Goal: Information Seeking & Learning: Check status

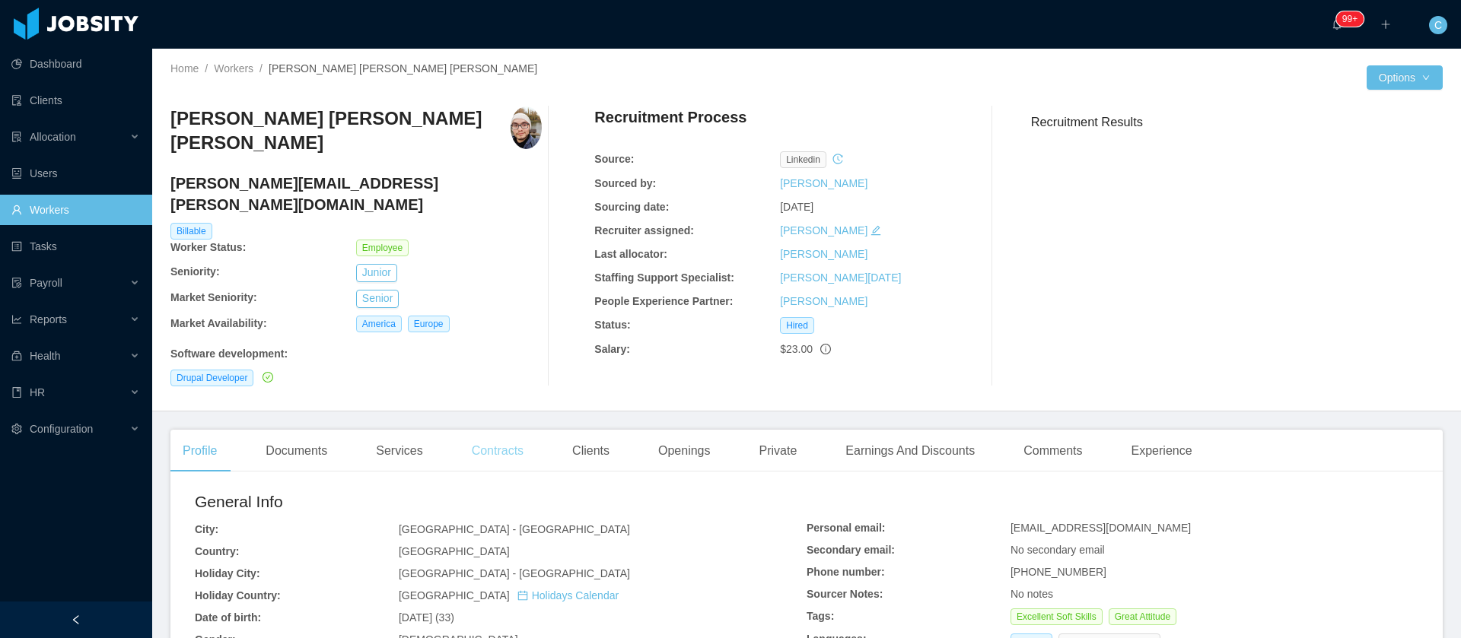
click at [519, 430] on div "Contracts" at bounding box center [498, 451] width 76 height 43
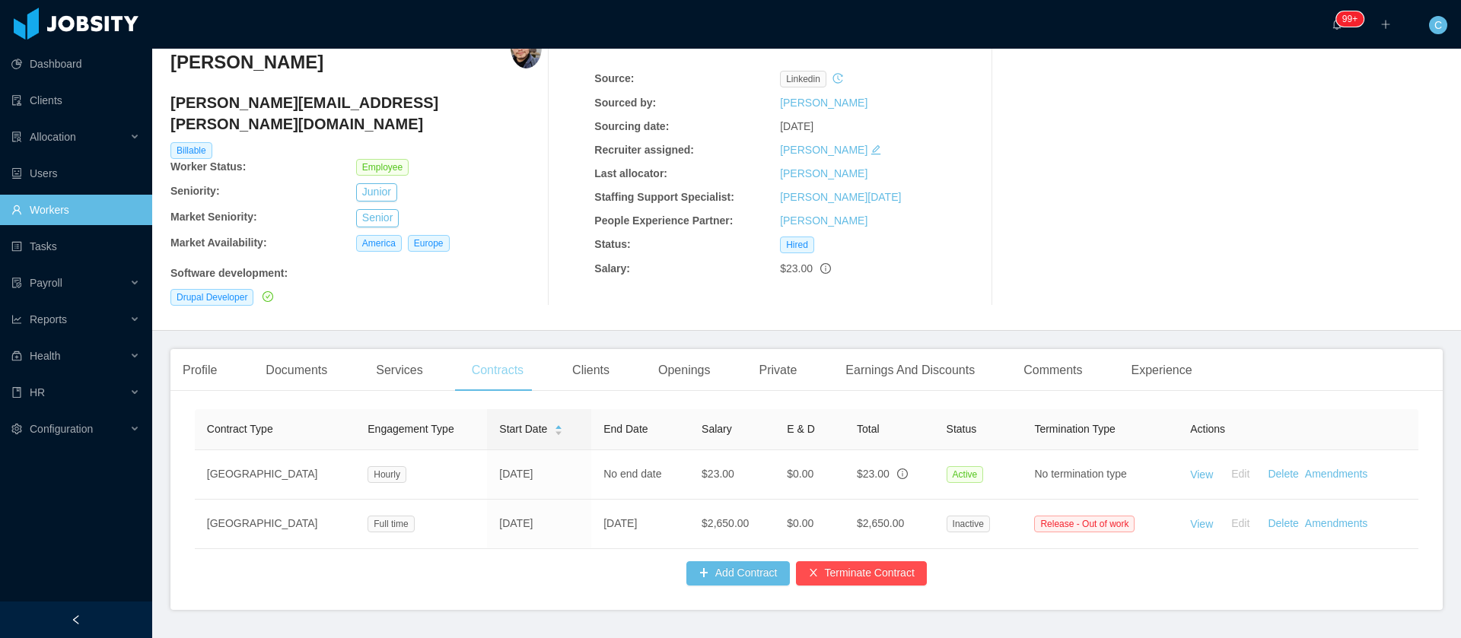
scroll to position [112, 0]
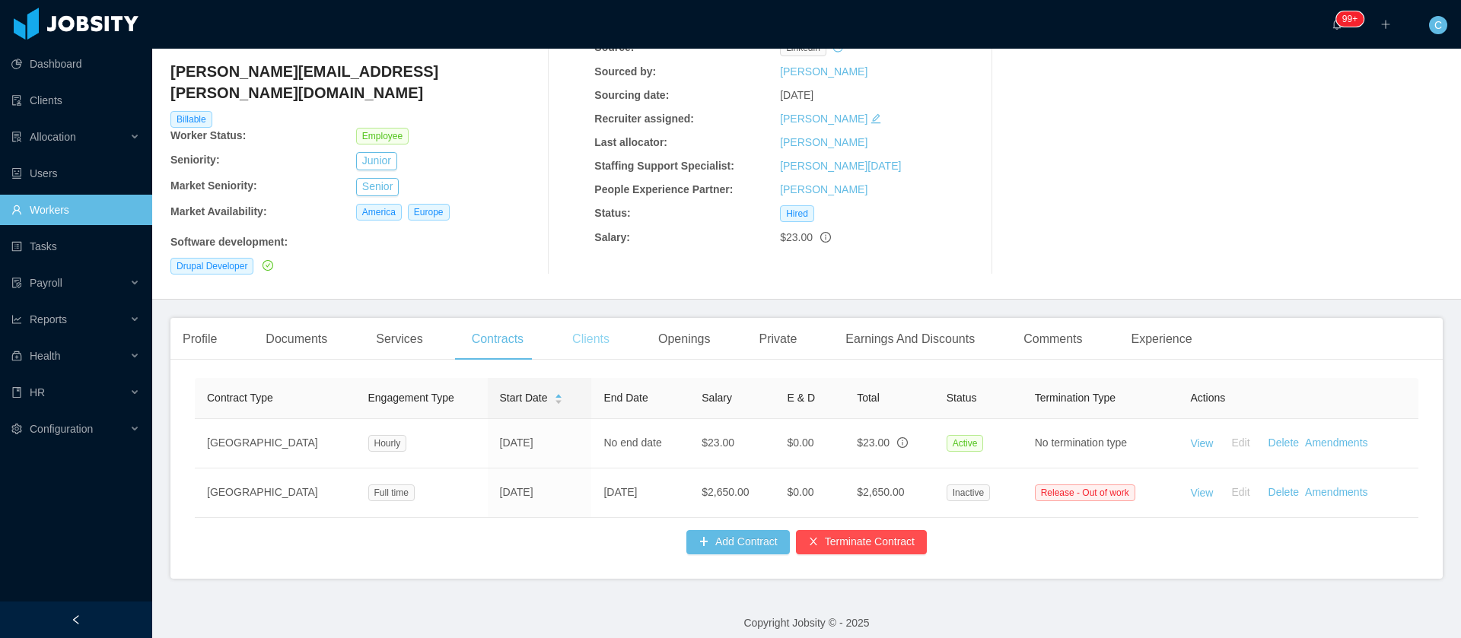
click at [575, 318] on div "Clients" at bounding box center [591, 339] width 62 height 43
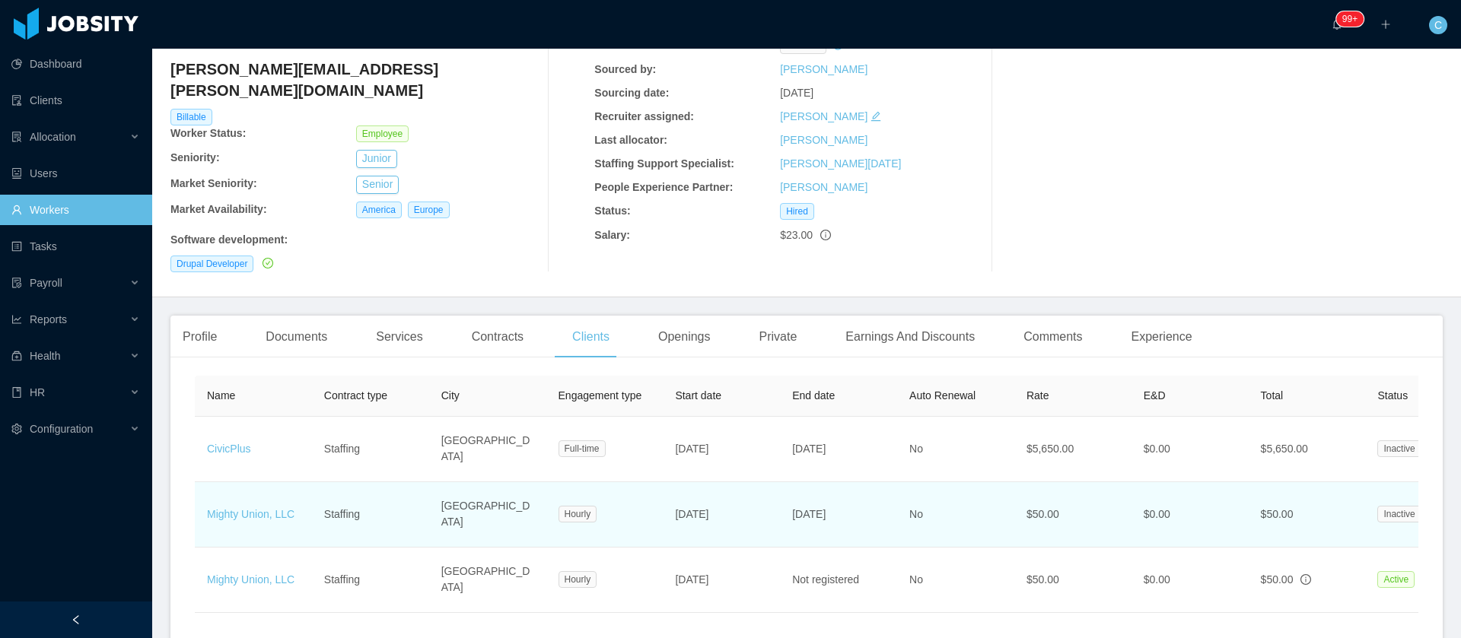
scroll to position [228, 0]
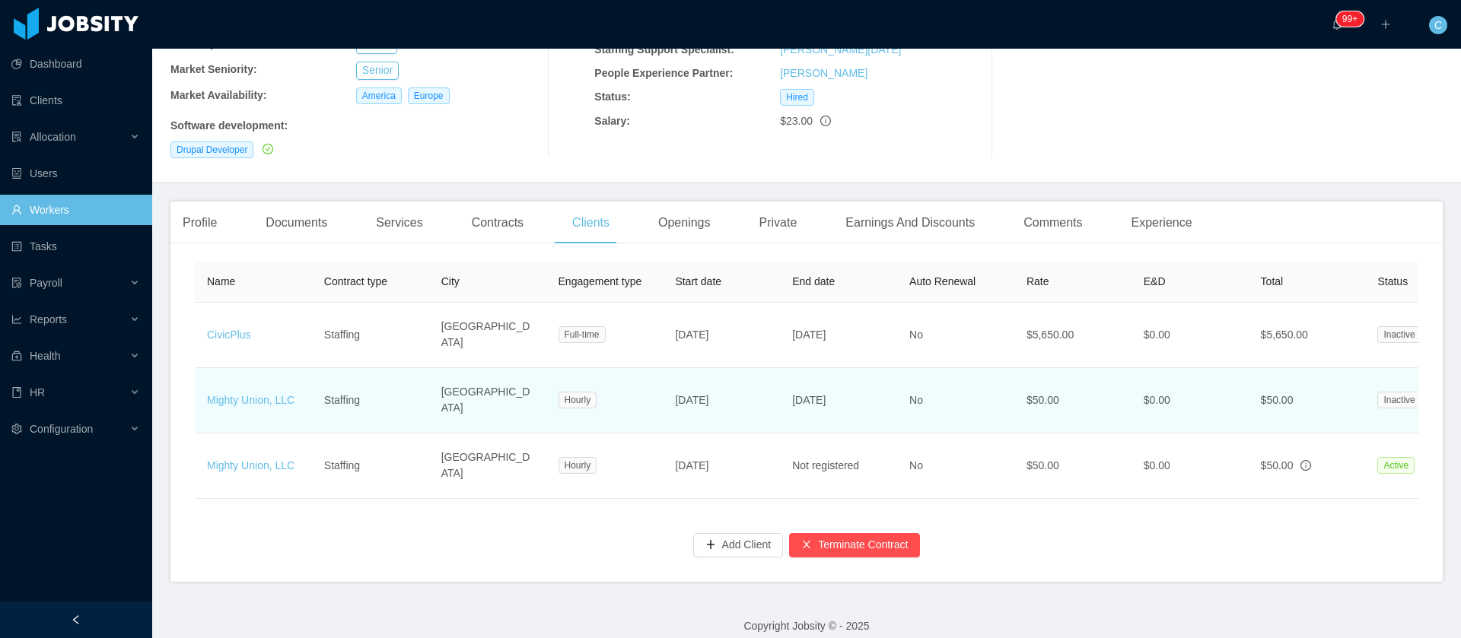
drag, startPoint x: 784, startPoint y: 376, endPoint x: 896, endPoint y: 393, distance: 112.5
click at [896, 393] on td "[DATE]" at bounding box center [838, 400] width 117 height 65
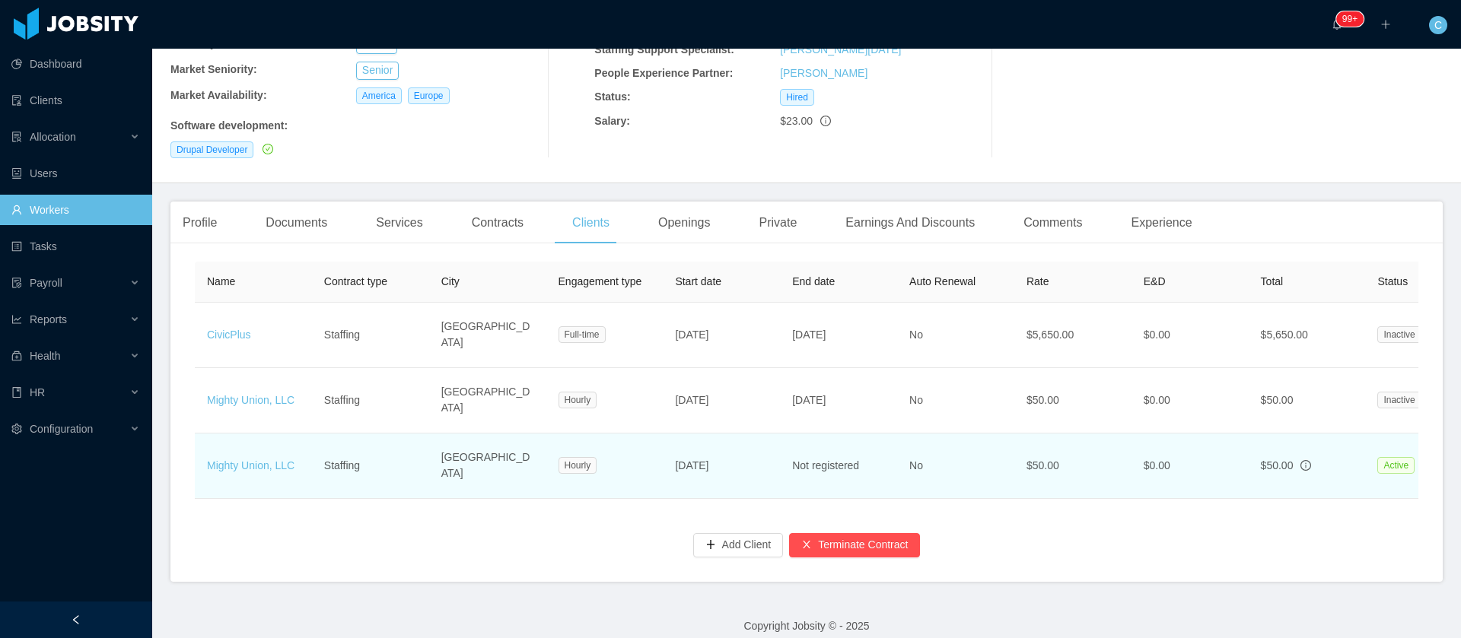
drag, startPoint x: 682, startPoint y: 436, endPoint x: 744, endPoint y: 440, distance: 61.7
click at [744, 440] on td "[DATE]" at bounding box center [721, 466] width 117 height 65
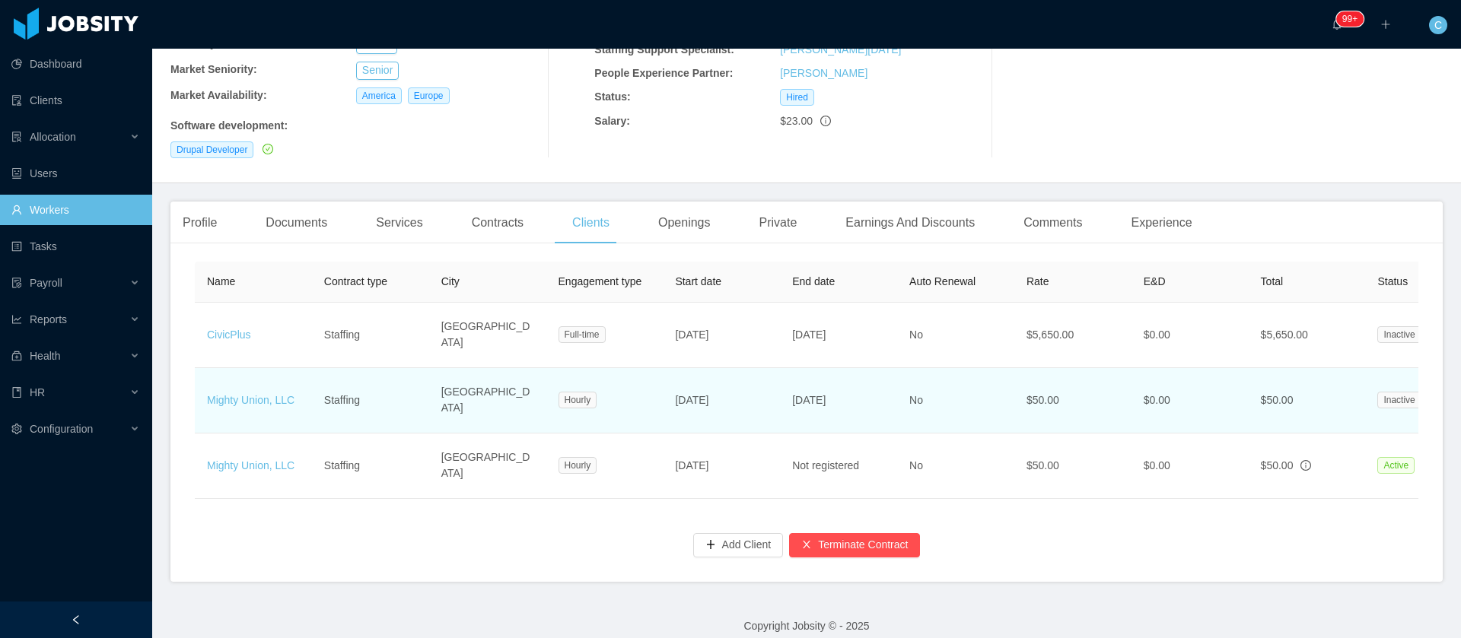
drag, startPoint x: 785, startPoint y: 375, endPoint x: 867, endPoint y: 382, distance: 82.5
click at [867, 382] on td "[DATE]" at bounding box center [838, 400] width 117 height 65
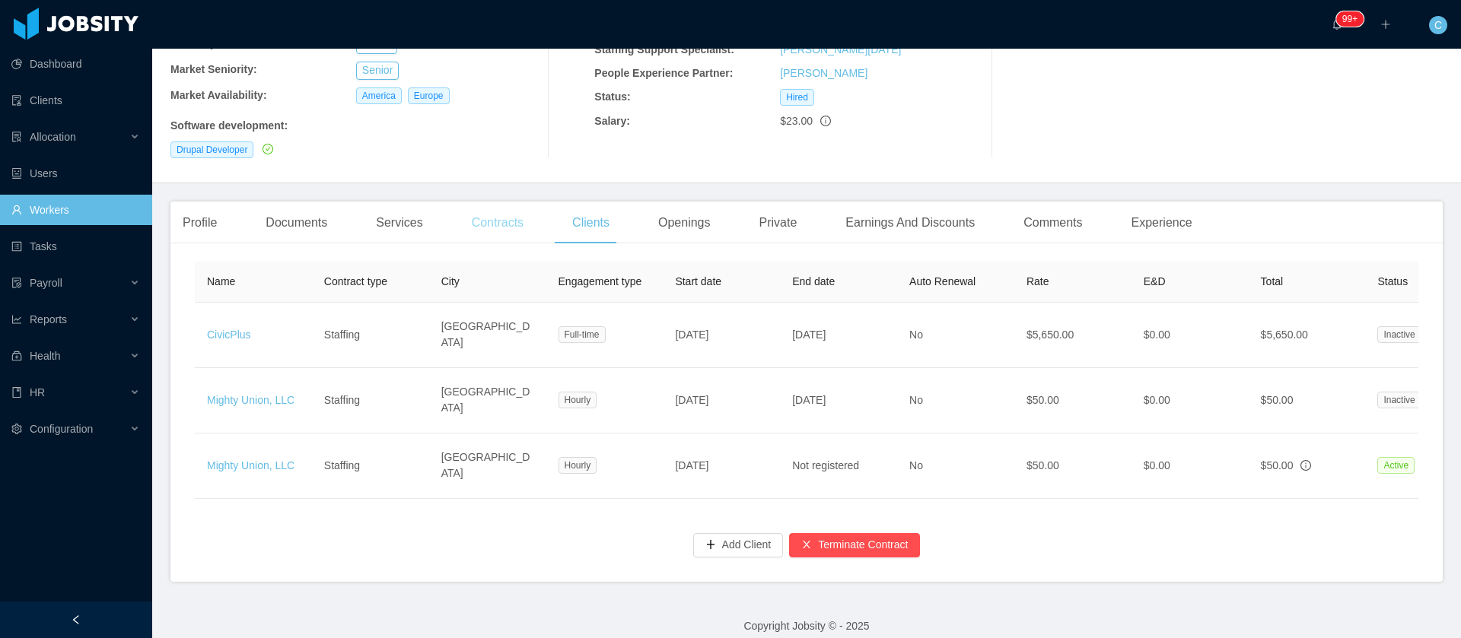
click at [492, 202] on div "Contracts" at bounding box center [498, 223] width 76 height 43
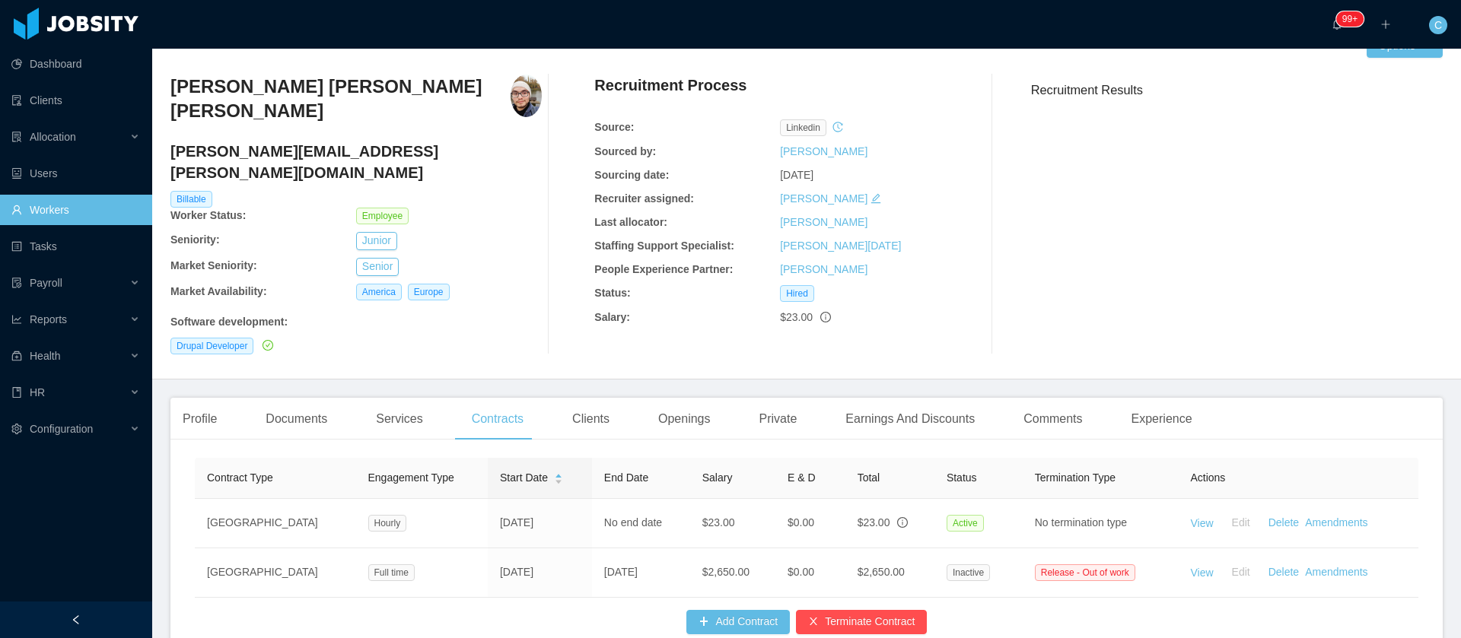
scroll to position [112, 0]
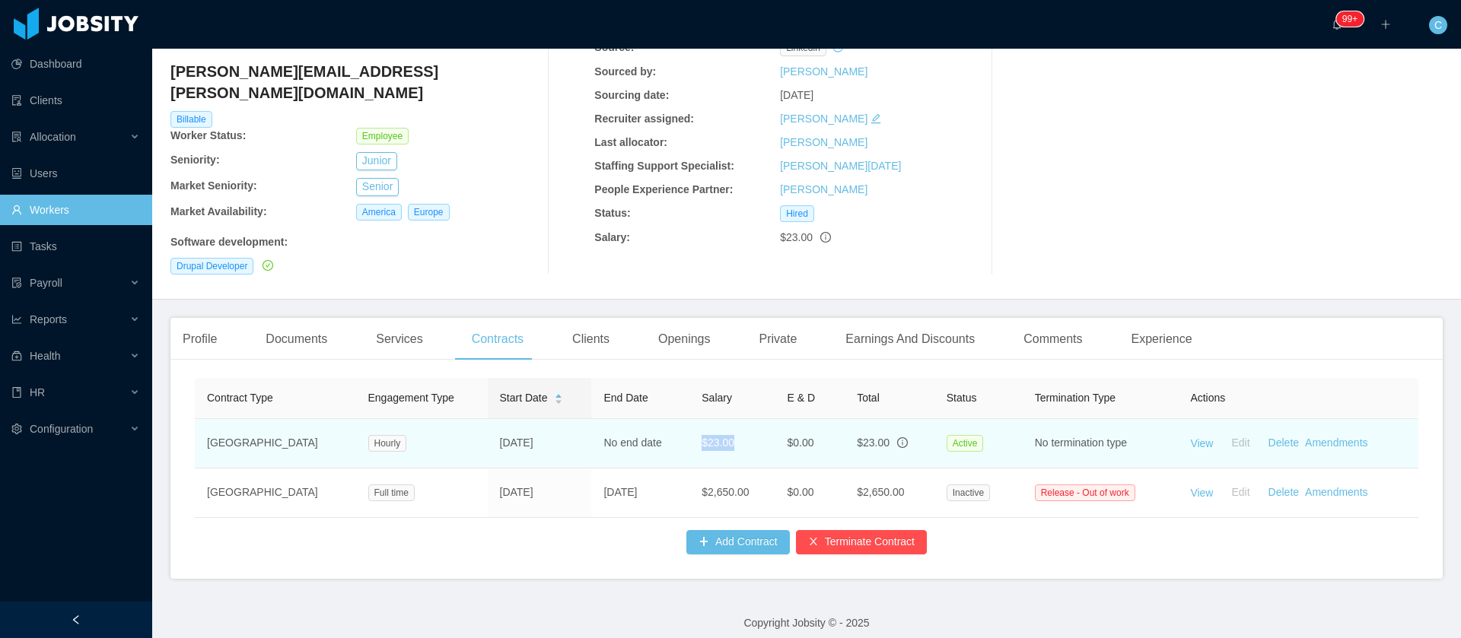
drag, startPoint x: 669, startPoint y: 415, endPoint x: 716, endPoint y: 421, distance: 47.5
click at [716, 421] on td "$23.00" at bounding box center [731, 443] width 85 height 49
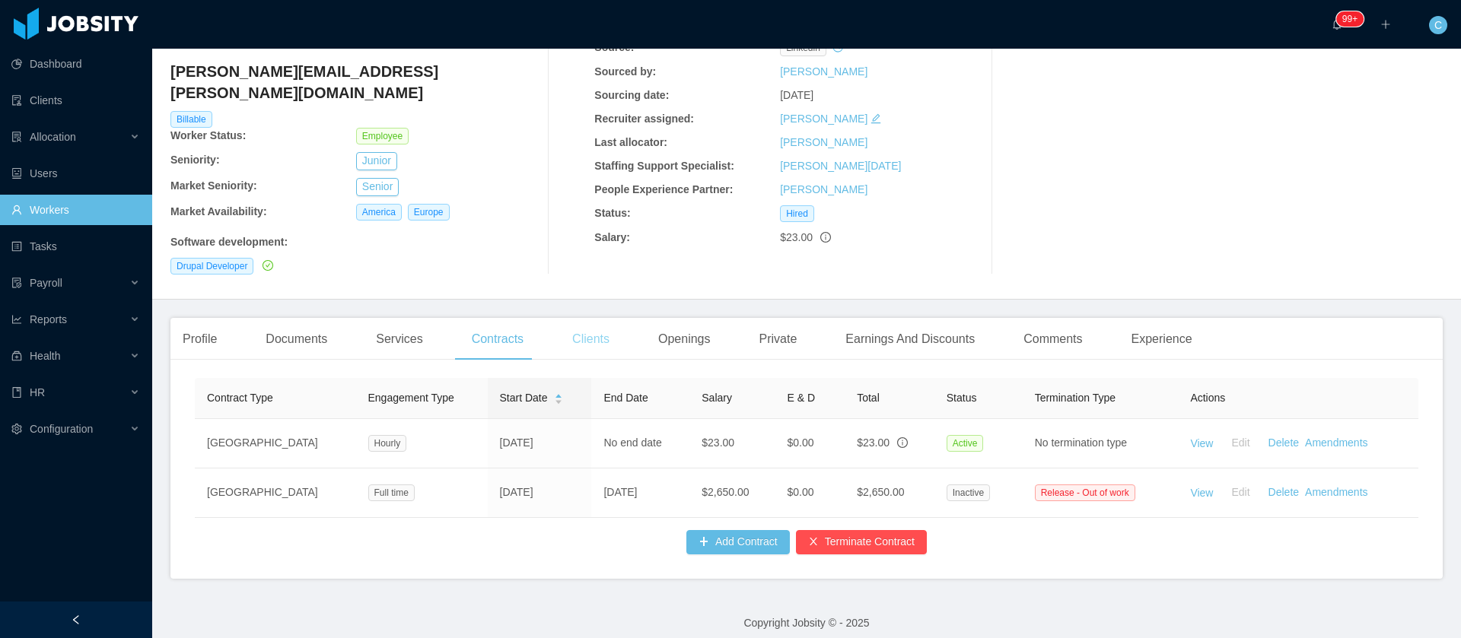
click at [600, 318] on div "Clients" at bounding box center [591, 339] width 62 height 43
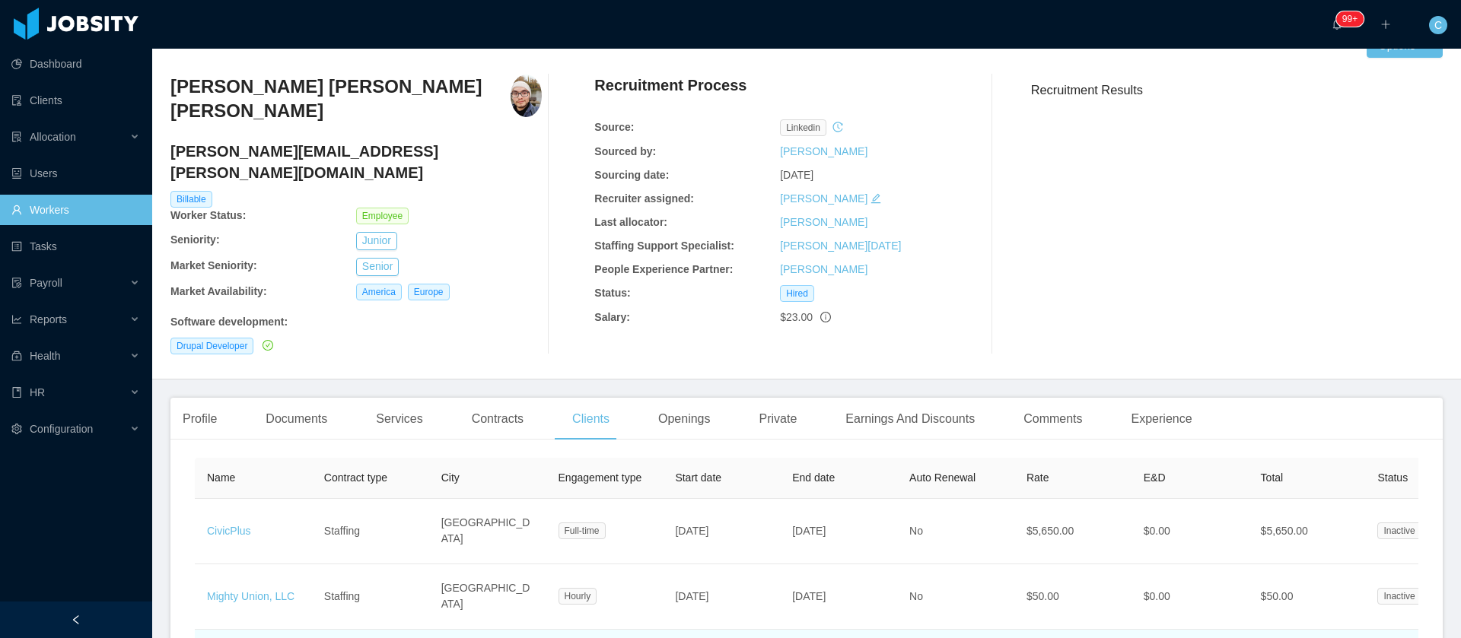
scroll to position [112, 0]
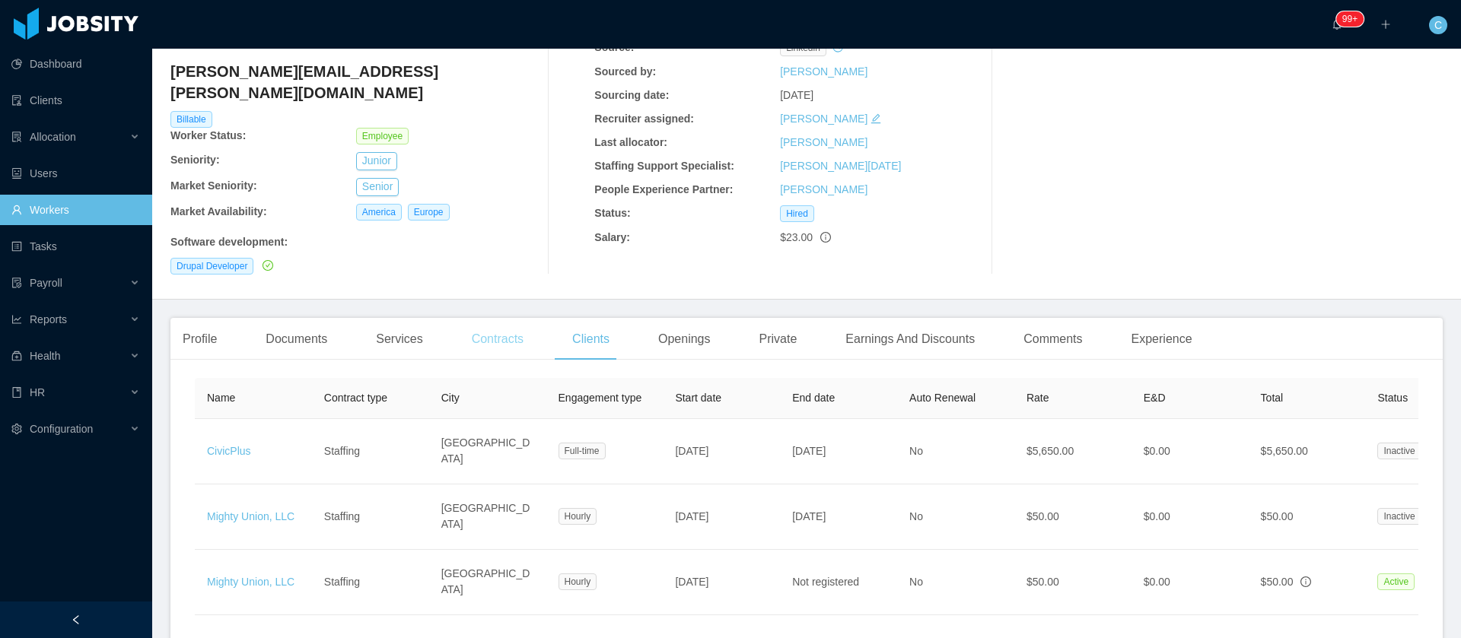
click at [488, 318] on div "Contracts" at bounding box center [498, 339] width 76 height 43
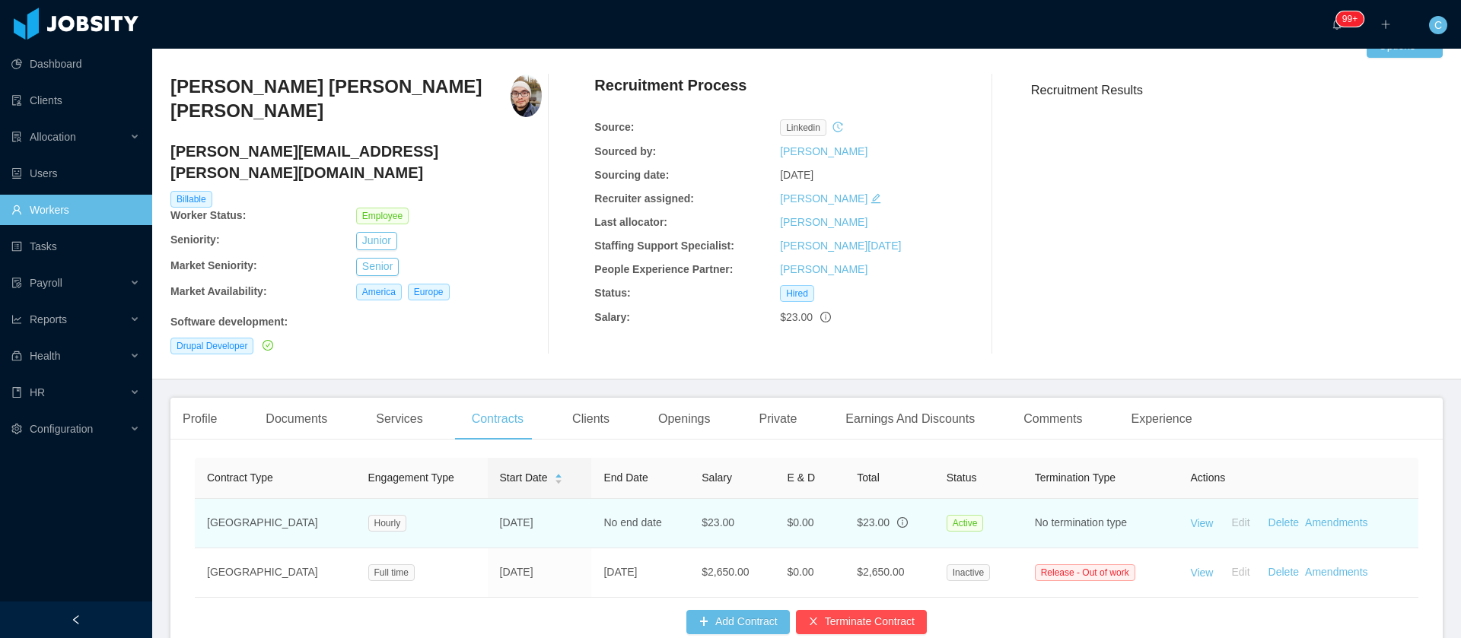
scroll to position [112, 0]
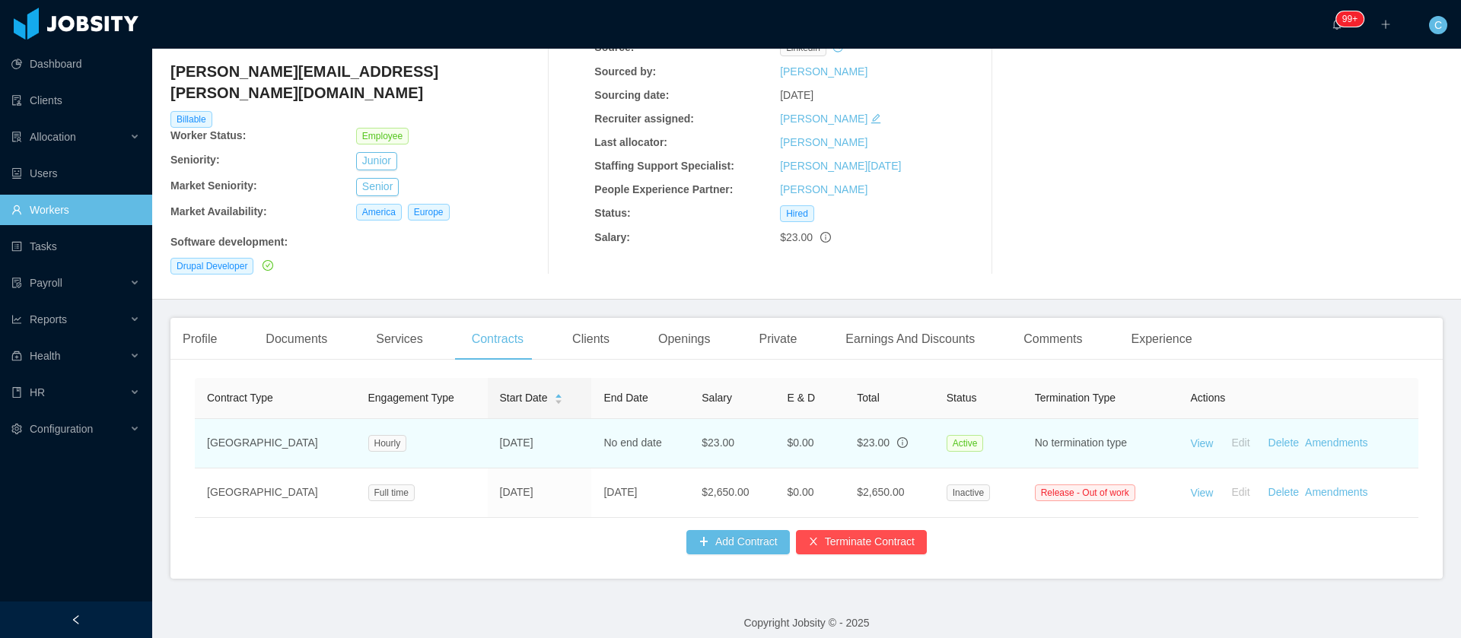
click at [591, 419] on td "No end date" at bounding box center [640, 443] width 98 height 49
drag, startPoint x: 590, startPoint y: 418, endPoint x: 642, endPoint y: 415, distance: 52.6
click at [642, 419] on tr "USA Hourly [DATE] No end date $23.00 $0.00 $23.00 Active No termination type Vi…" at bounding box center [806, 443] width 1223 height 49
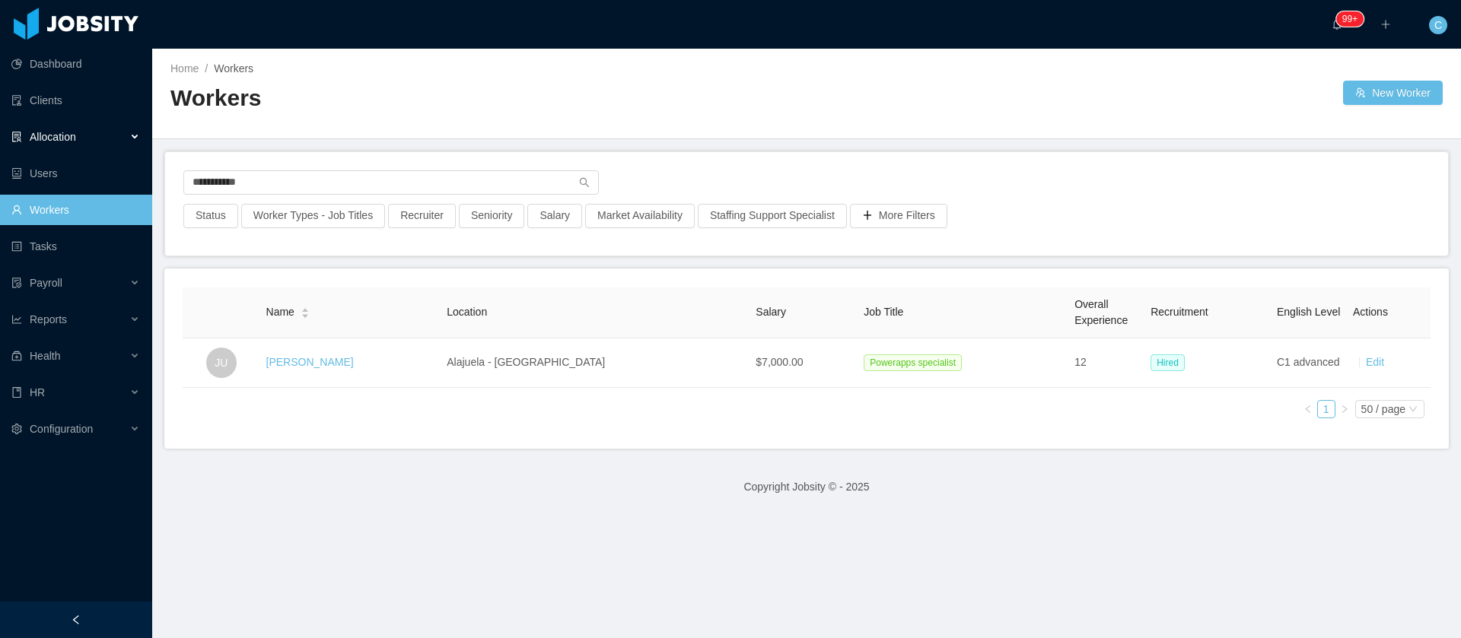
click at [72, 133] on span "Allocation" at bounding box center [53, 137] width 46 height 12
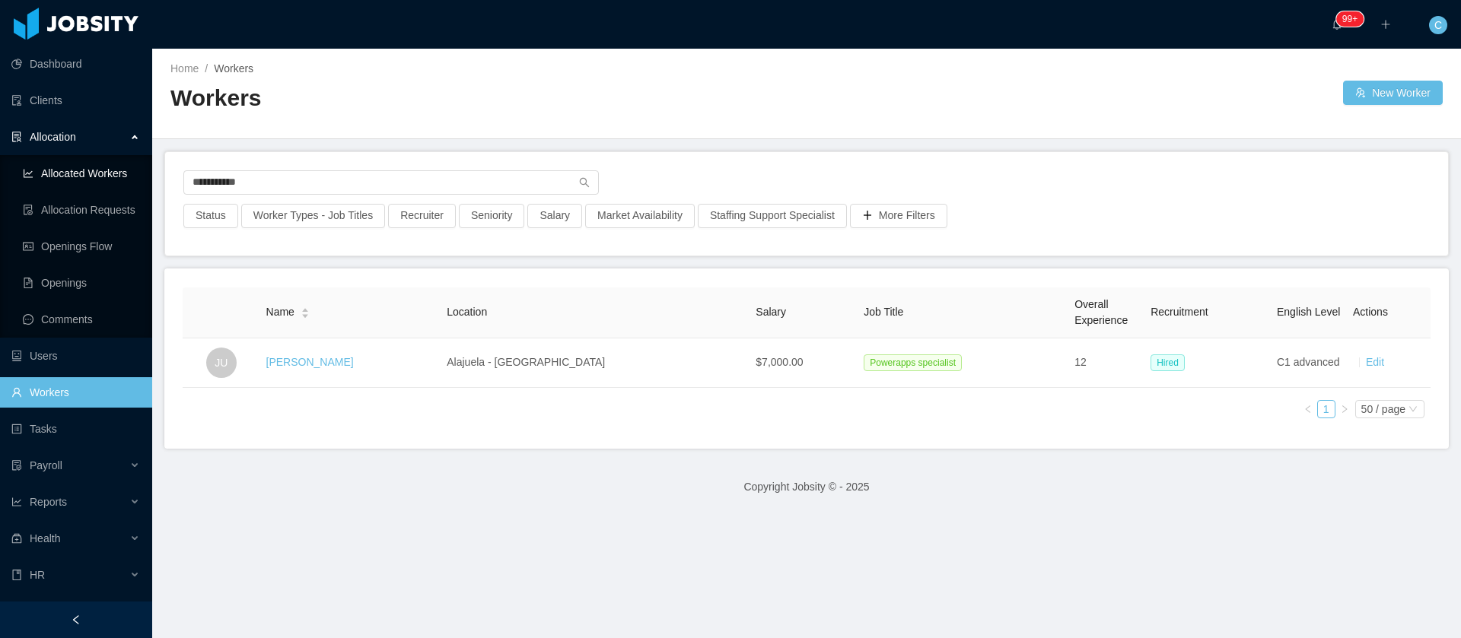
click at [61, 179] on link "Allocated Workers" at bounding box center [81, 173] width 117 height 30
